Goal: Task Accomplishment & Management: Use online tool/utility

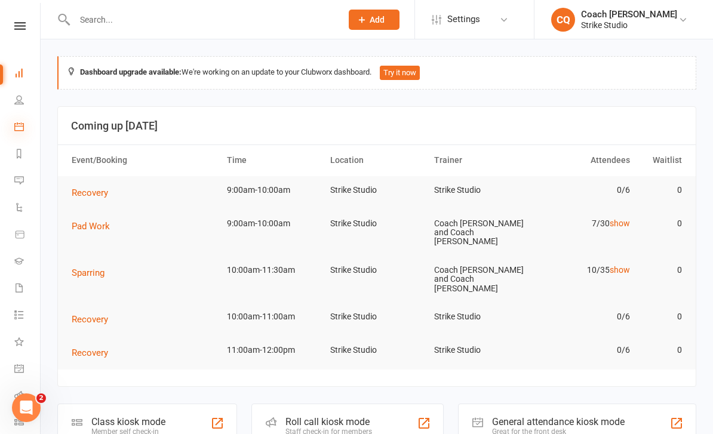
click at [22, 125] on icon at bounding box center [19, 127] width 10 height 10
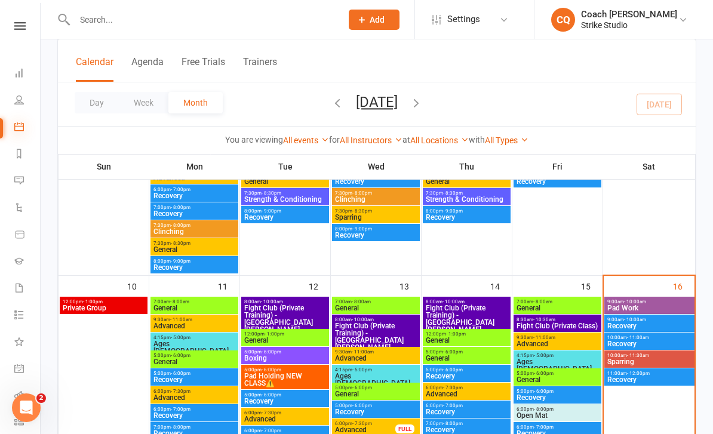
scroll to position [463, 0]
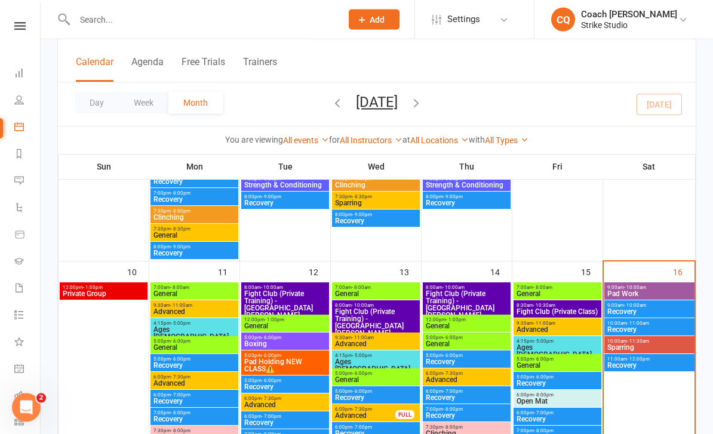
click at [669, 285] on span "9:00am - 10:00am" at bounding box center [648, 287] width 85 height 5
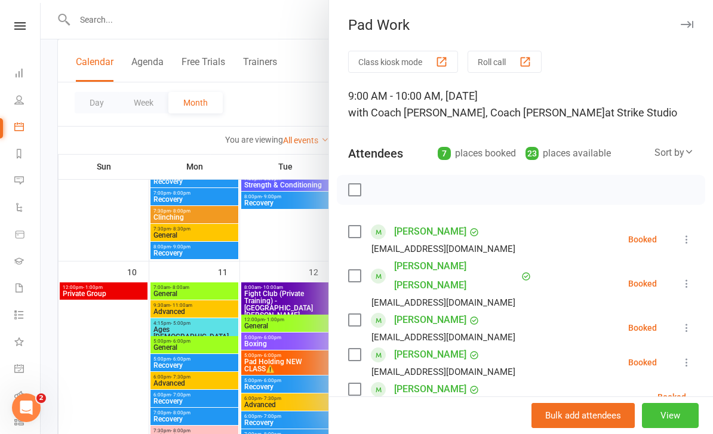
click at [679, 428] on button "View" at bounding box center [670, 415] width 57 height 25
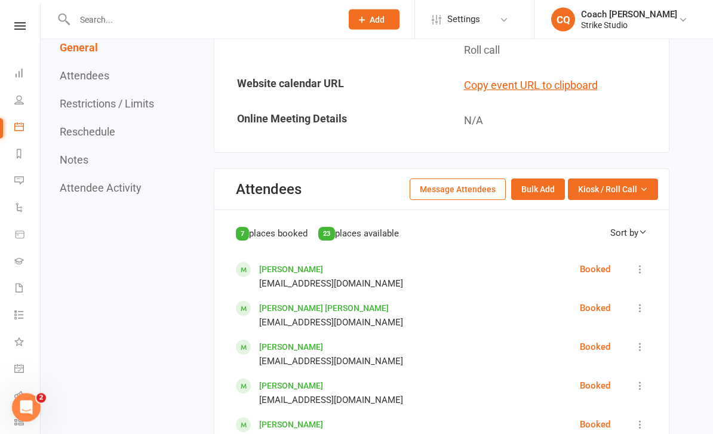
scroll to position [651, 0]
click at [608, 178] on button "Kiosk / Roll Call" at bounding box center [613, 188] width 90 height 21
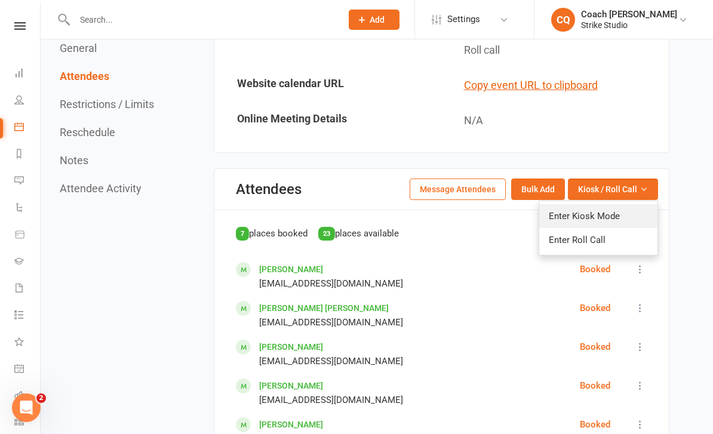
click at [619, 204] on link "Enter Kiosk Mode" at bounding box center [598, 216] width 118 height 24
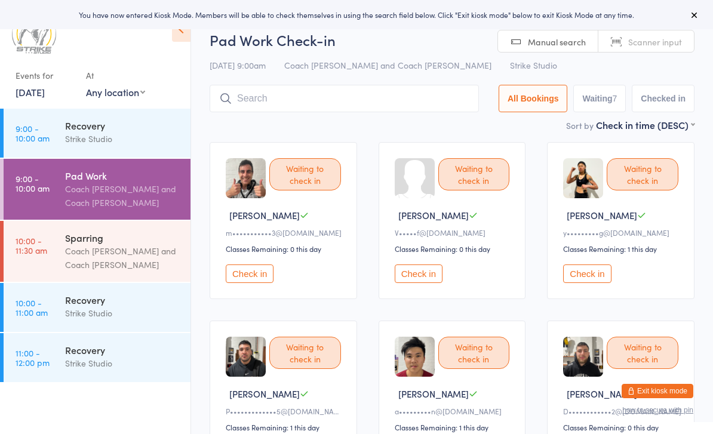
click at [416, 278] on button "Check in" at bounding box center [418, 273] width 48 height 19
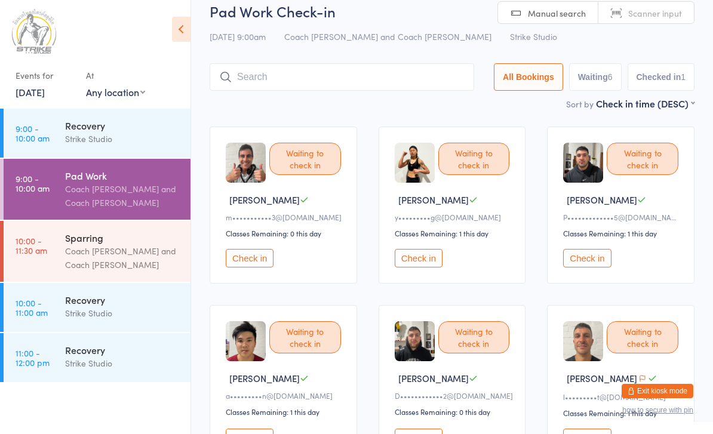
scroll to position [13, 0]
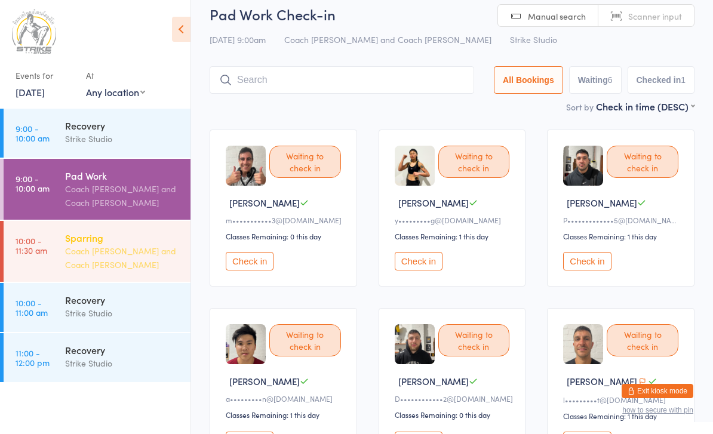
click at [127, 268] on div "Coach [PERSON_NAME] and Coach [PERSON_NAME]" at bounding box center [122, 257] width 115 height 27
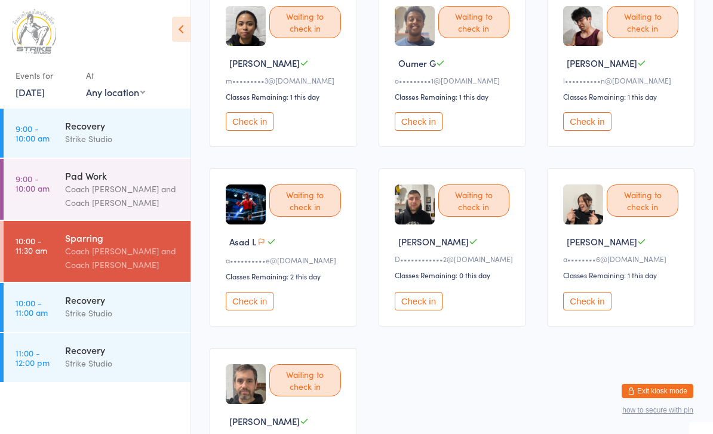
scroll to position [326, 0]
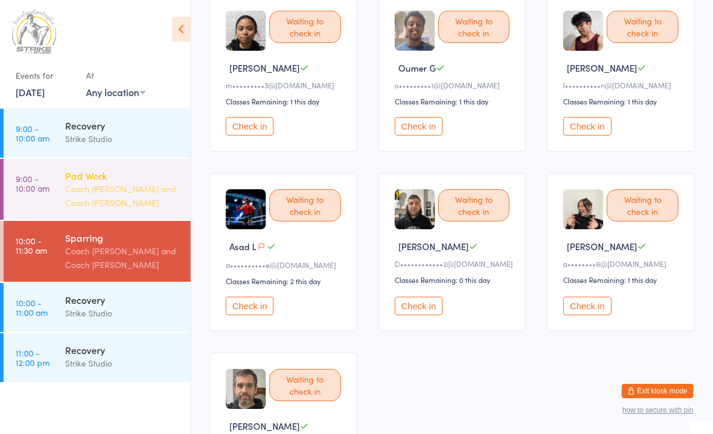
click at [156, 189] on div "Coach [PERSON_NAME] and Coach [PERSON_NAME]" at bounding box center [122, 195] width 115 height 27
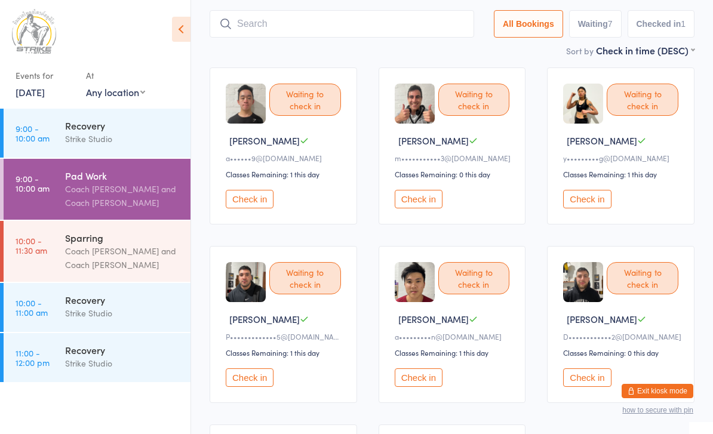
scroll to position [47, 0]
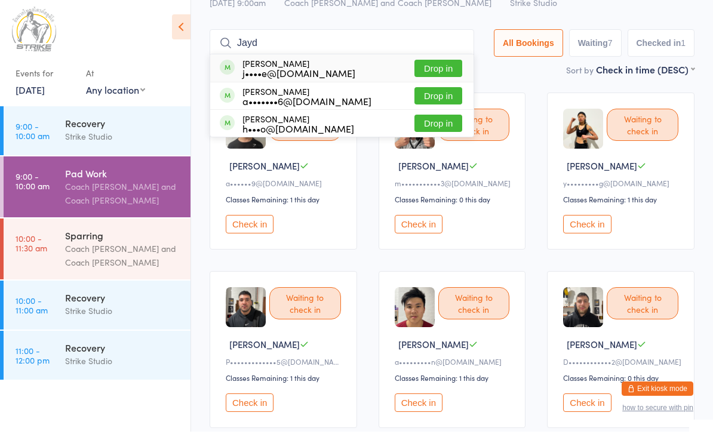
type input "Jayd"
click at [426, 66] on button "Drop in" at bounding box center [438, 70] width 48 height 17
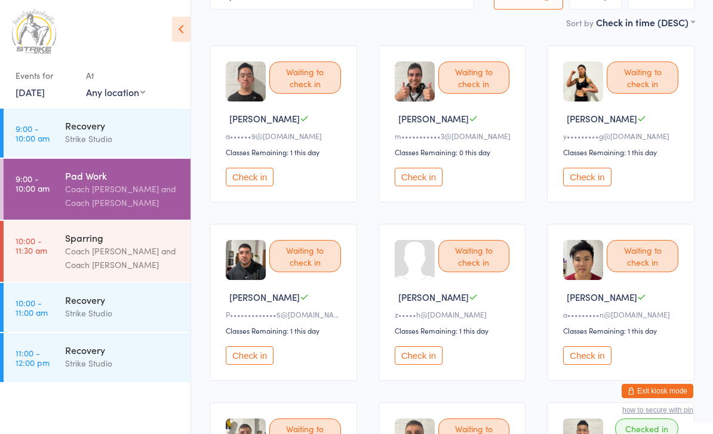
scroll to position [88, 0]
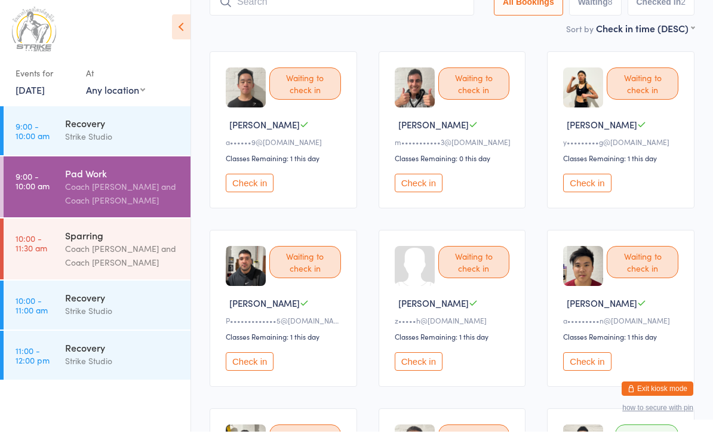
click at [174, 19] on icon at bounding box center [181, 29] width 19 height 25
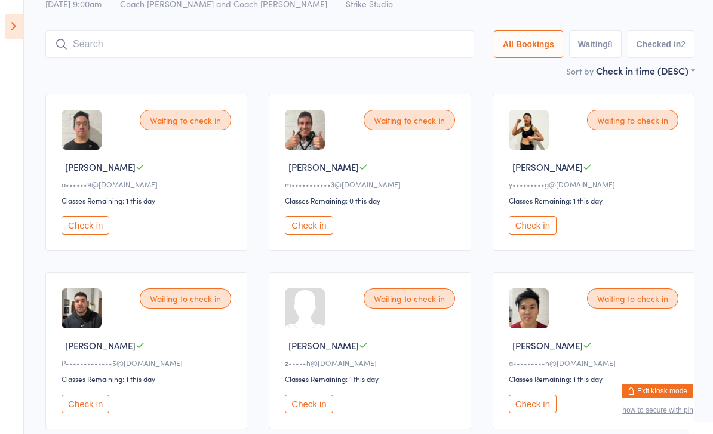
scroll to position [0, 0]
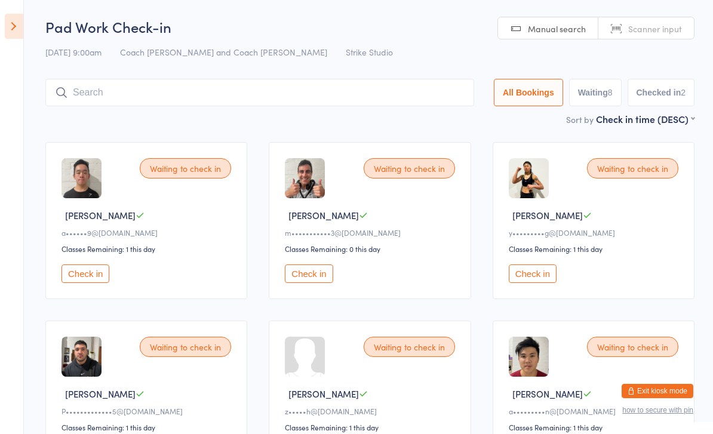
click at [178, 100] on input "search" at bounding box center [259, 92] width 429 height 27
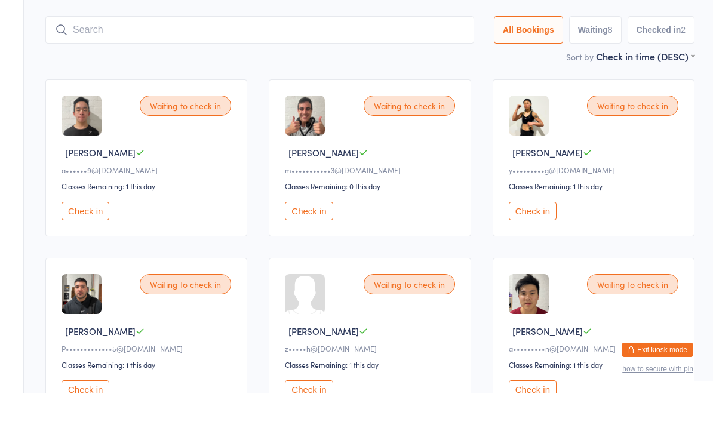
scroll to position [39, 0]
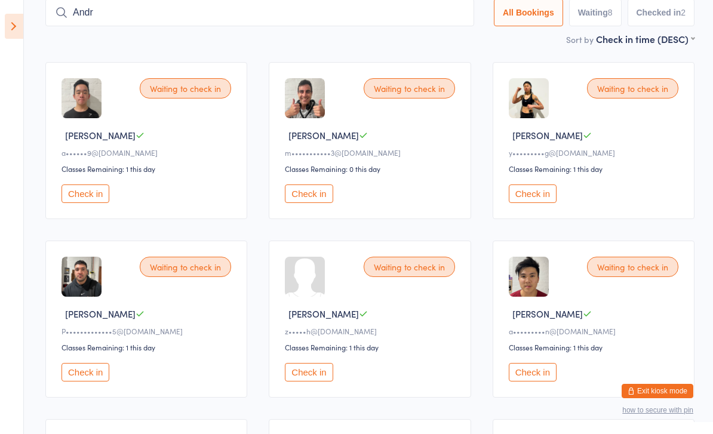
click at [132, 7] on input "Andr" at bounding box center [259, 12] width 429 height 27
click at [183, 14] on input "Andr" at bounding box center [259, 12] width 429 height 27
click at [338, 19] on input "Andr" at bounding box center [259, 12] width 429 height 27
click at [327, 10] on input "Andr" at bounding box center [259, 12] width 429 height 27
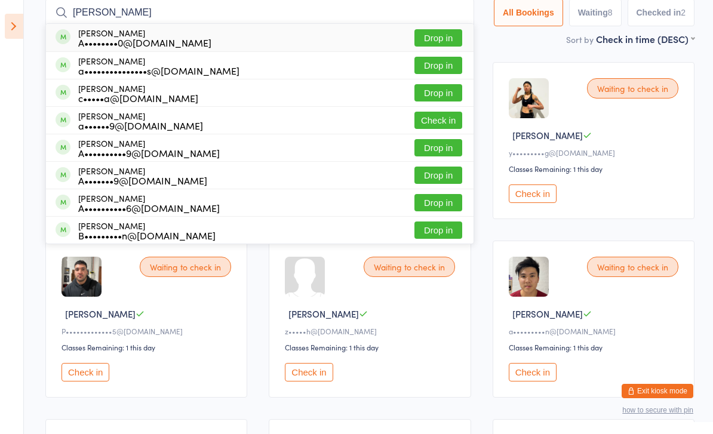
type input "[PERSON_NAME]"
click at [431, 42] on button "Drop in" at bounding box center [438, 37] width 48 height 17
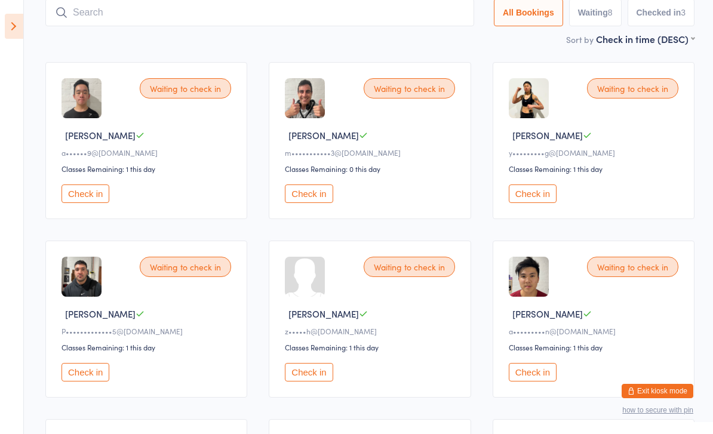
scroll to position [93, 0]
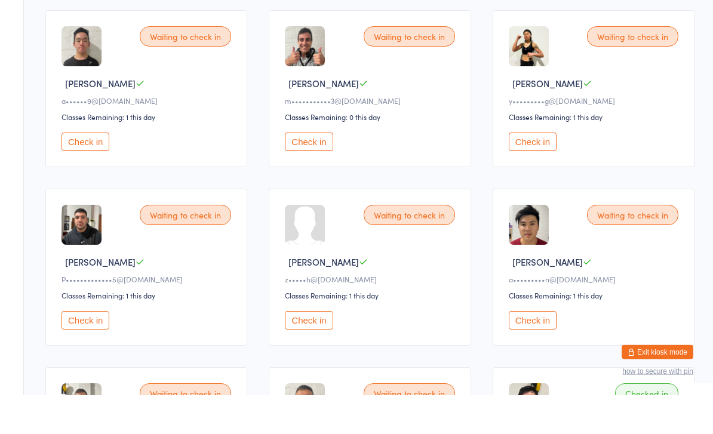
click at [536, 350] on button "Check in" at bounding box center [532, 359] width 48 height 19
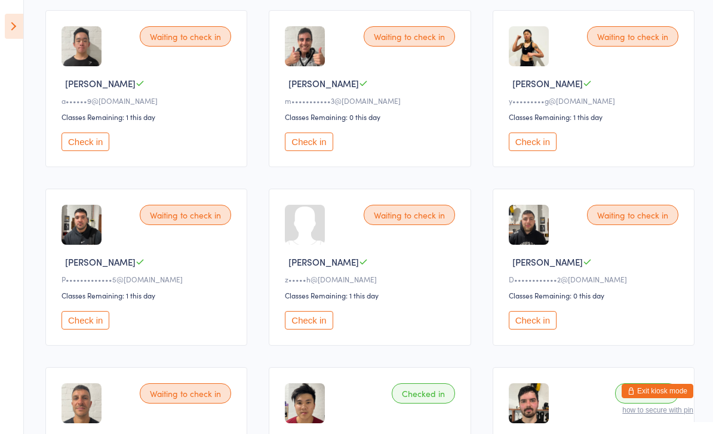
click at [90, 328] on button "Check in" at bounding box center [85, 320] width 48 height 19
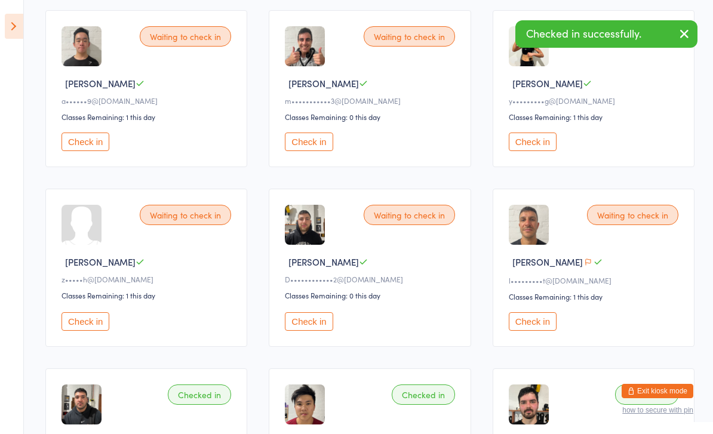
click at [313, 331] on button "Check in" at bounding box center [309, 321] width 48 height 19
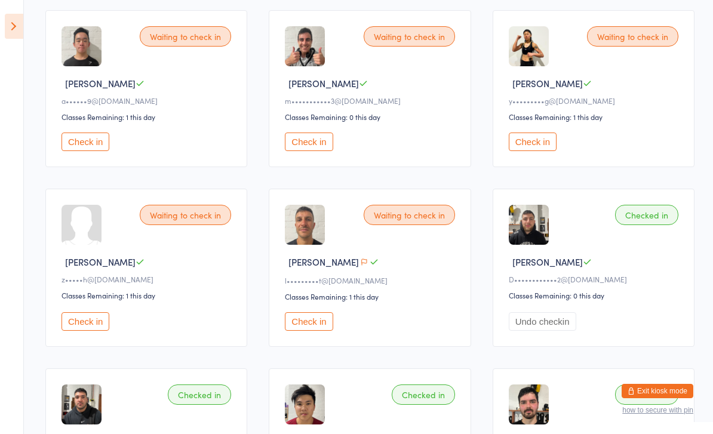
click at [309, 146] on button "Check in" at bounding box center [309, 141] width 48 height 19
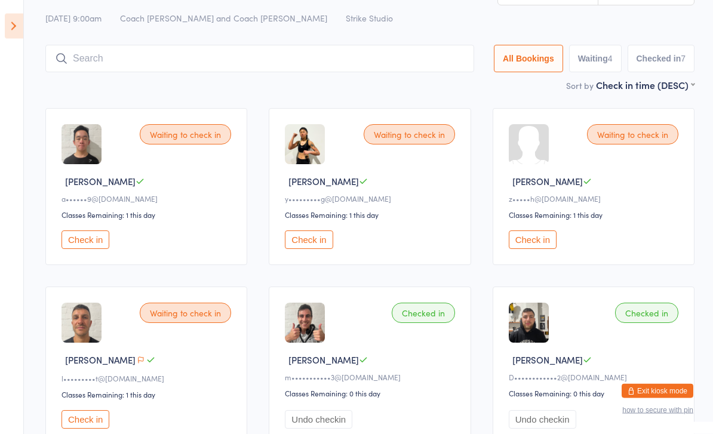
scroll to position [0, 0]
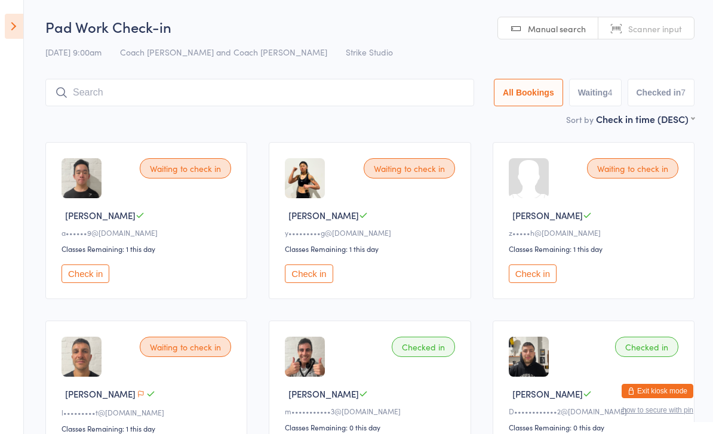
click at [90, 279] on button "Check in" at bounding box center [85, 273] width 48 height 19
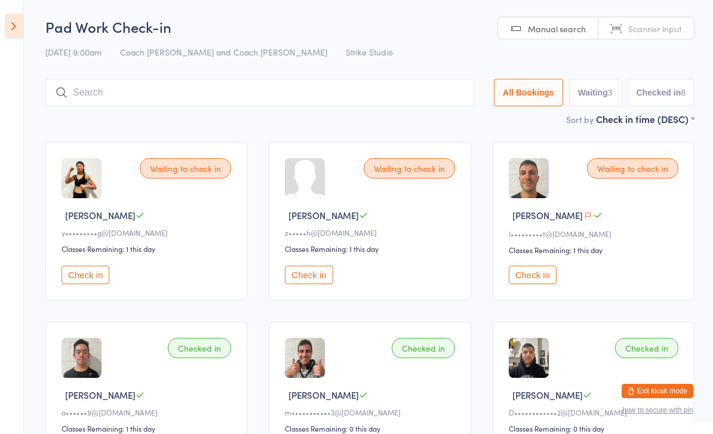
click at [16, 20] on icon at bounding box center [14, 26] width 19 height 25
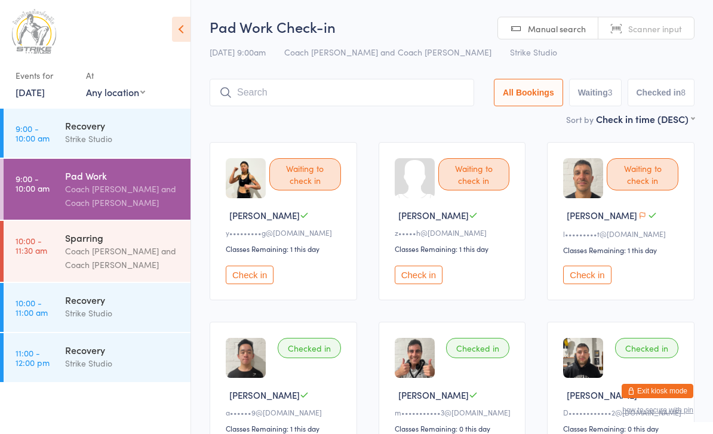
click at [292, 88] on input "search" at bounding box center [341, 92] width 264 height 27
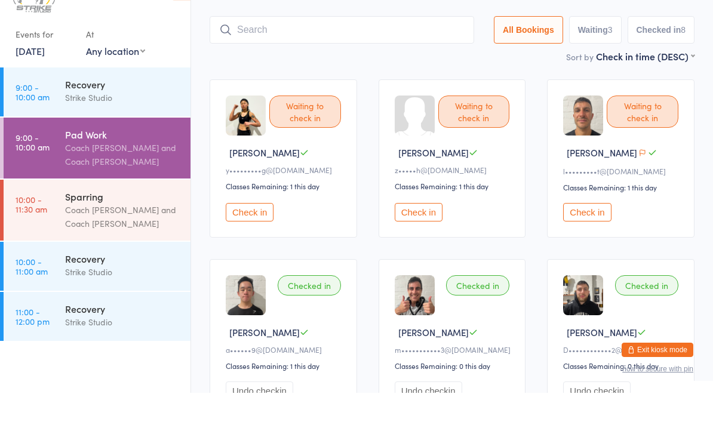
scroll to position [39, 0]
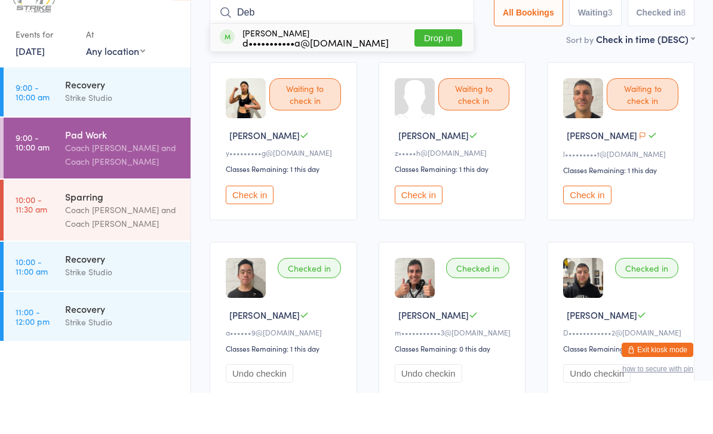
type input "Deb"
click at [434, 70] on button "Drop in" at bounding box center [438, 78] width 48 height 17
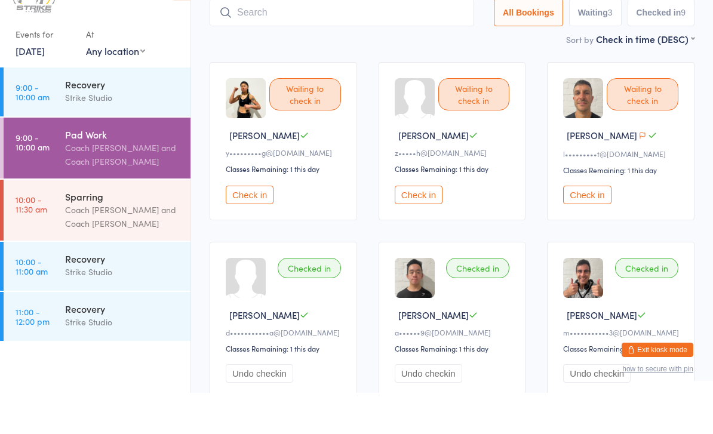
click at [424, 227] on button "Check in" at bounding box center [418, 236] width 48 height 19
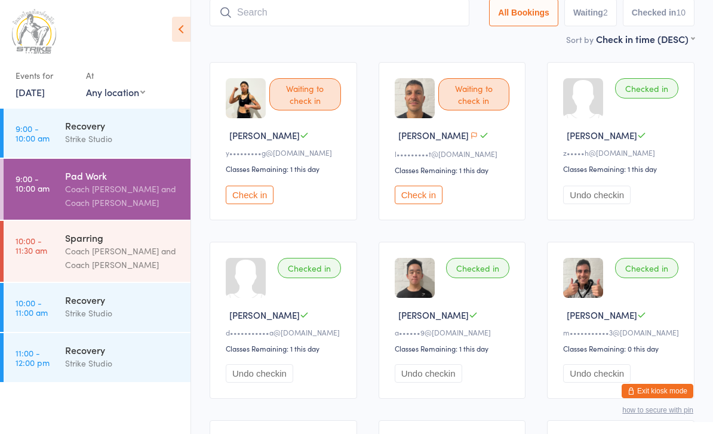
click at [249, 204] on button "Check in" at bounding box center [250, 195] width 48 height 19
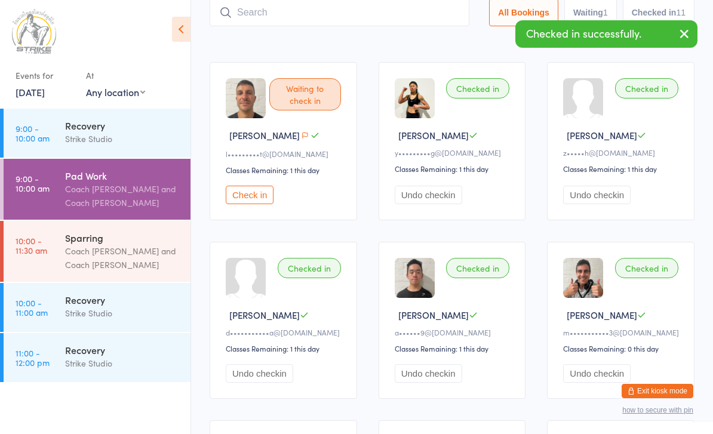
click at [357, 21] on input "search" at bounding box center [339, 12] width 260 height 27
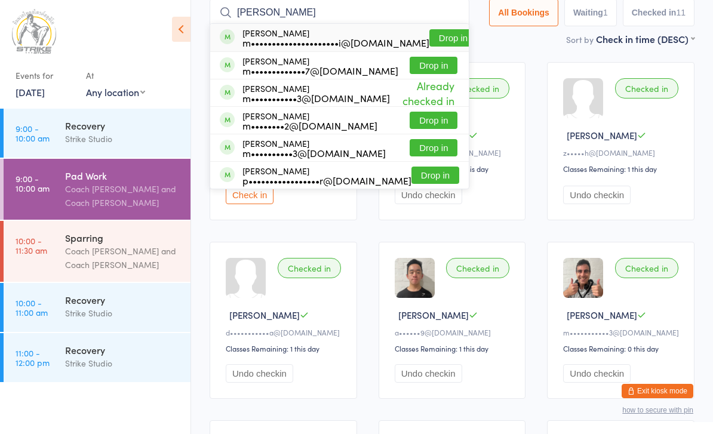
drag, startPoint x: 357, startPoint y: 21, endPoint x: 429, endPoint y: 41, distance: 74.1
click at [0, 0] on html "You have now entered Kiosk Mode. Members will be able to check themselves in us…" at bounding box center [356, 137] width 713 height 434
click at [429, 41] on div "Sort by Check in time (DESC) First name (ASC) First name (DESC) Last name (ASC)…" at bounding box center [451, 38] width 485 height 13
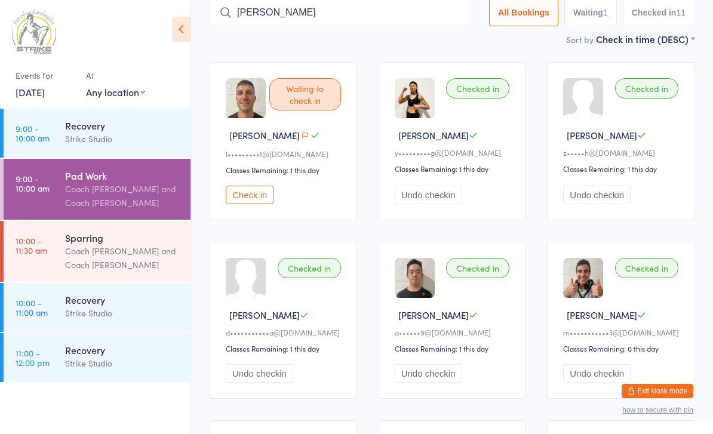
click at [414, 5] on input "[PERSON_NAME]" at bounding box center [339, 12] width 260 height 27
click at [371, 19] on input "[PERSON_NAME]" at bounding box center [339, 12] width 260 height 27
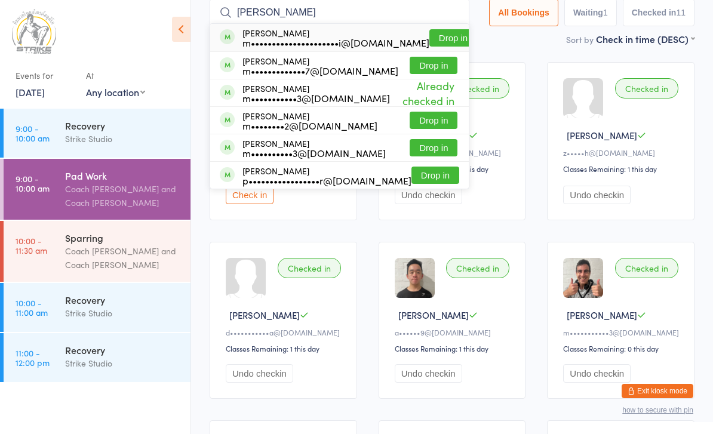
click at [0, 0] on html "You have now entered Kiosk Mode. Members will be able to check themselves in us…" at bounding box center [356, 137] width 713 height 434
click at [424, 38] on div "Sort by Check in time (DESC) First name (ASC) First name (DESC) Last name (ASC)…" at bounding box center [451, 38] width 485 height 13
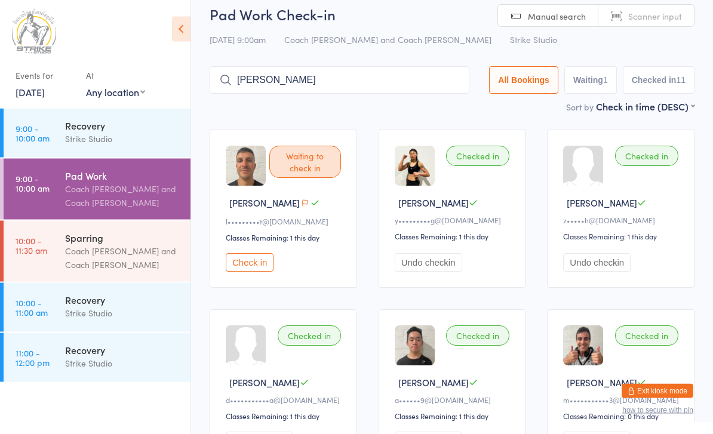
scroll to position [0, 0]
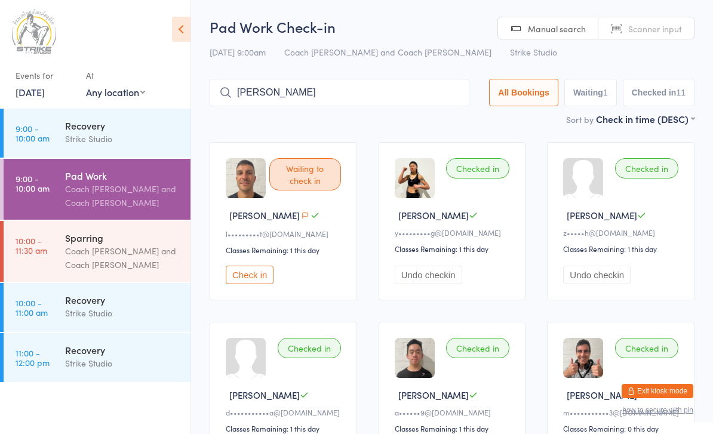
click at [398, 100] on input "[PERSON_NAME]" at bounding box center [339, 92] width 260 height 27
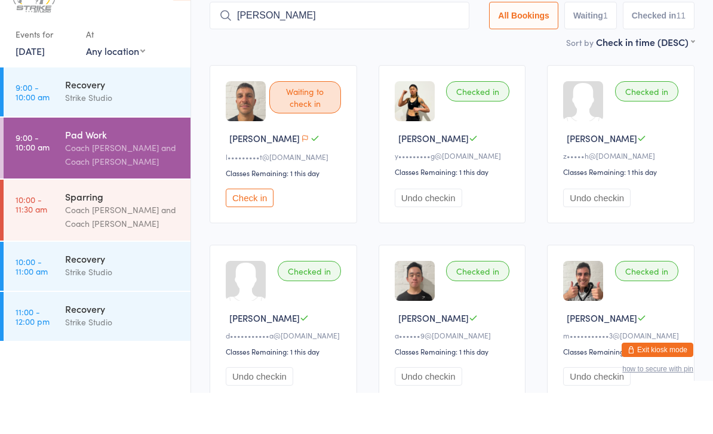
scroll to position [39, 0]
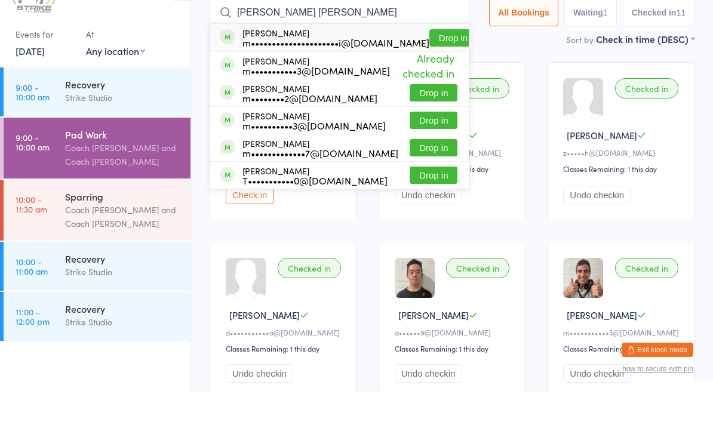
type input "[PERSON_NAME] [PERSON_NAME]"
click at [437, 70] on button "Drop in" at bounding box center [453, 78] width 48 height 17
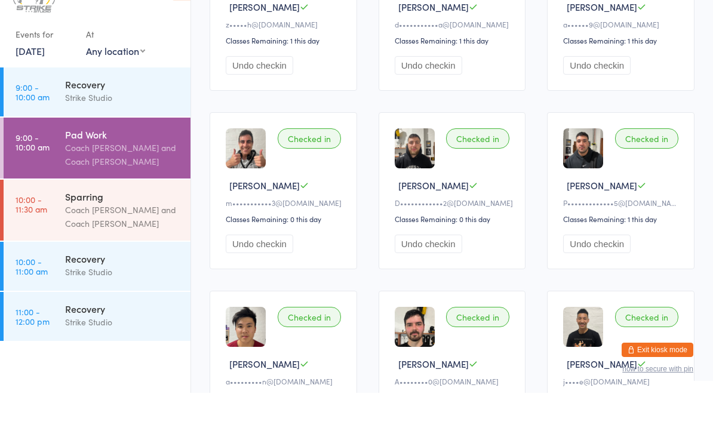
scroll to position [374, 0]
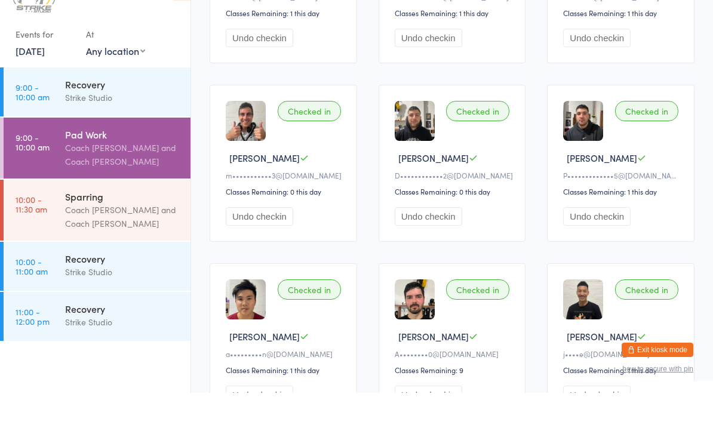
click at [255, 248] on button "Undo checkin" at bounding box center [259, 257] width 67 height 19
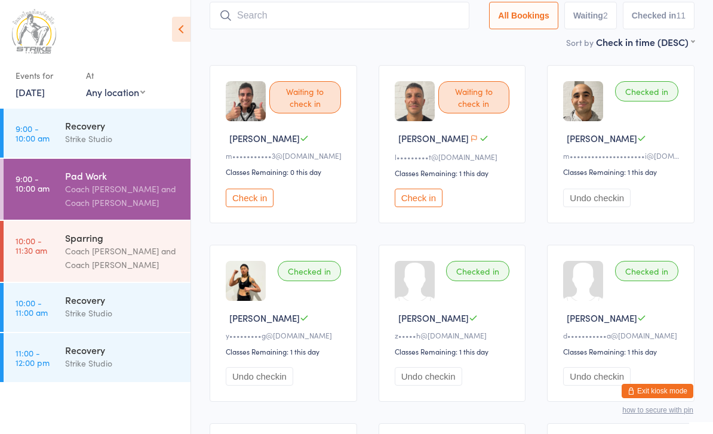
scroll to position [0, 0]
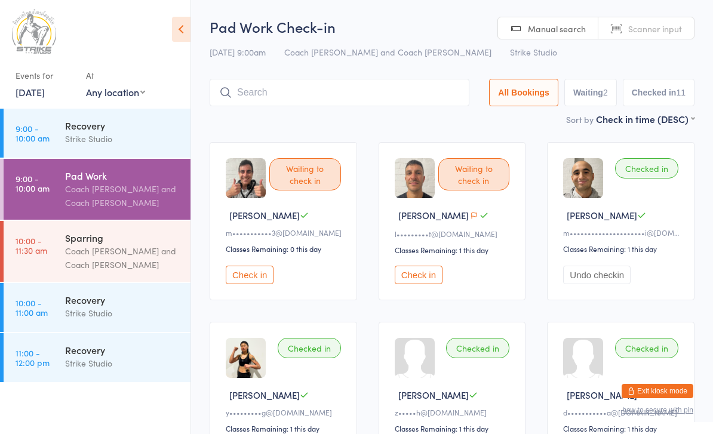
click at [266, 91] on input "search" at bounding box center [339, 92] width 260 height 27
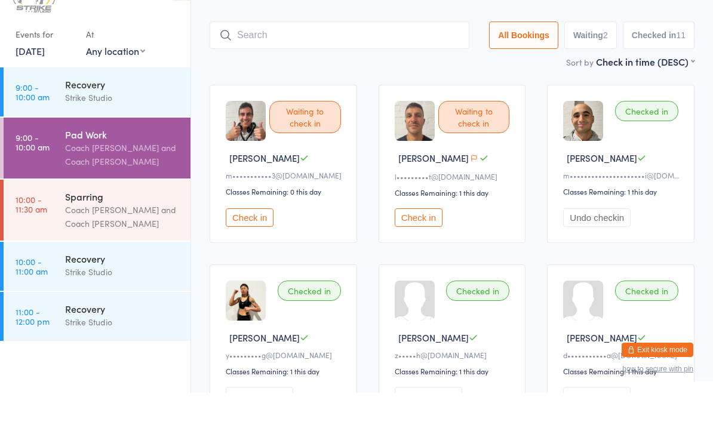
scroll to position [39, 0]
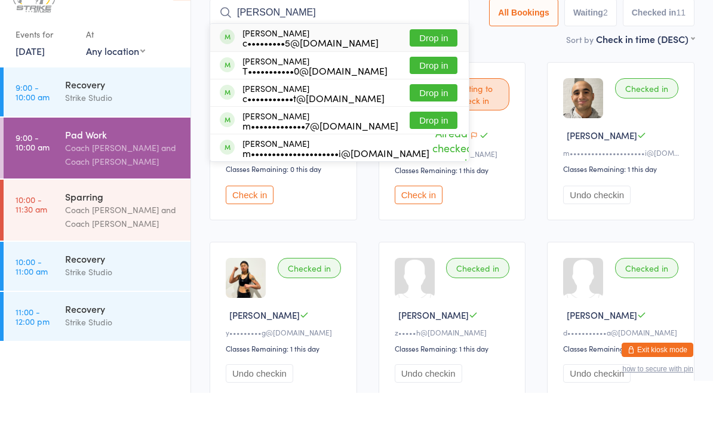
type input "[PERSON_NAME]"
click at [421, 70] on button "Drop in" at bounding box center [433, 78] width 48 height 17
